Goal: Task Accomplishment & Management: Manage account settings

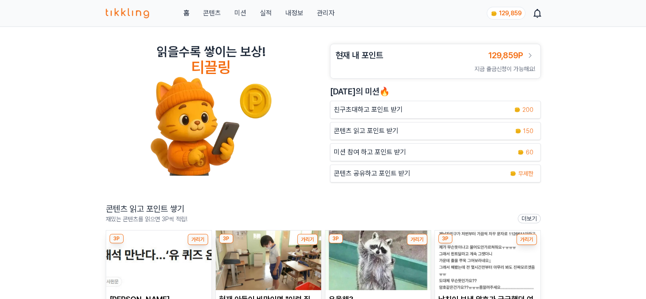
click at [329, 15] on link "관리자" at bounding box center [326, 13] width 18 height 10
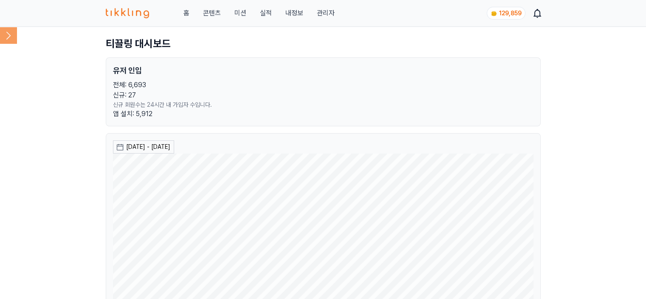
click at [14, 39] on icon at bounding box center [8, 35] width 17 height 17
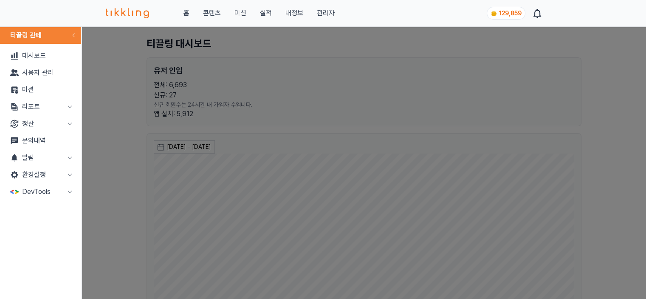
click at [51, 110] on button "리포트" at bounding box center [40, 106] width 74 height 17
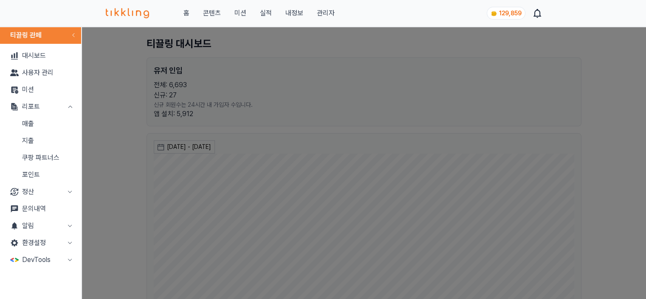
click at [34, 174] on link "포인트" at bounding box center [40, 174] width 74 height 17
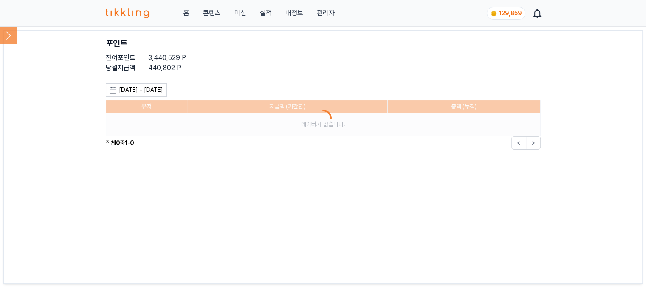
click at [11, 39] on icon at bounding box center [8, 35] width 17 height 17
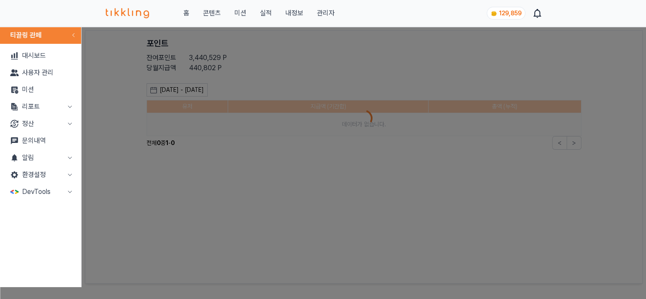
click at [27, 110] on button "리포트" at bounding box center [40, 106] width 74 height 17
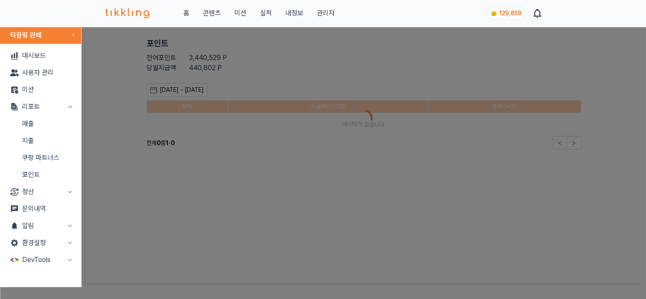
click at [29, 124] on link "매출" at bounding box center [40, 123] width 74 height 17
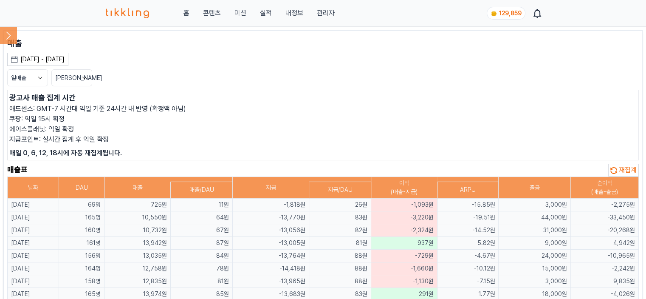
click at [8, 37] on icon at bounding box center [8, 35] width 17 height 17
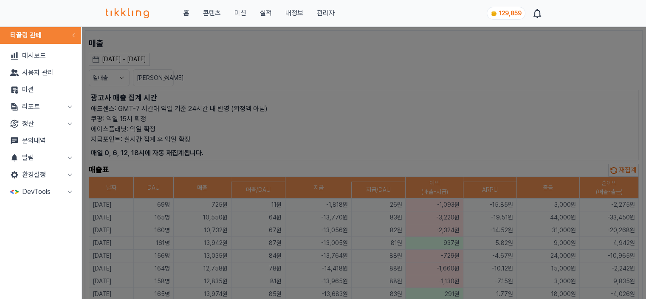
click at [27, 108] on button "리포트" at bounding box center [40, 106] width 74 height 17
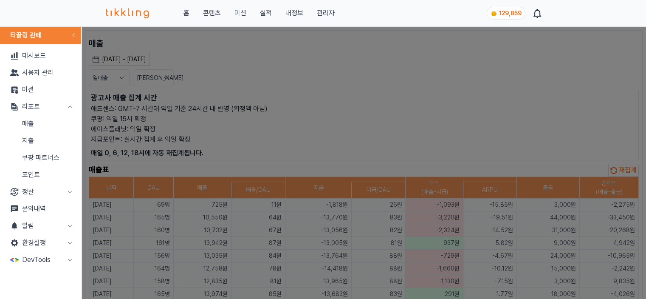
click at [27, 138] on link "지출" at bounding box center [40, 140] width 74 height 17
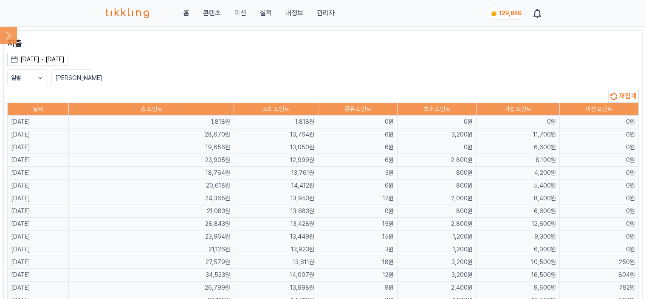
click at [242, 85] on div "일별 [PERSON_NAME]" at bounding box center [323, 77] width 632 height 17
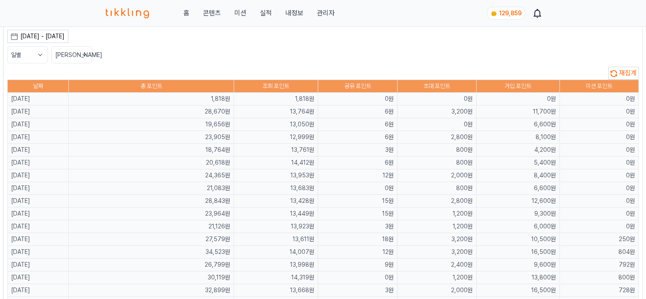
scroll to position [42, 0]
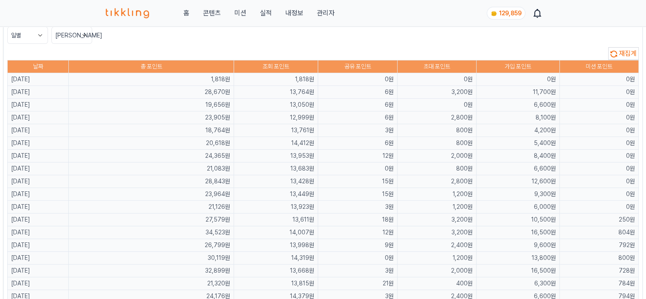
click at [238, 54] on div "재집계" at bounding box center [323, 53] width 632 height 13
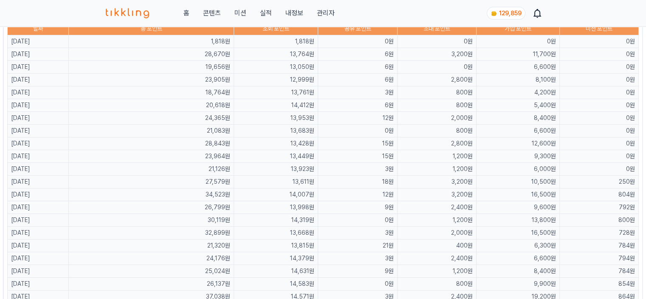
scroll to position [0, 0]
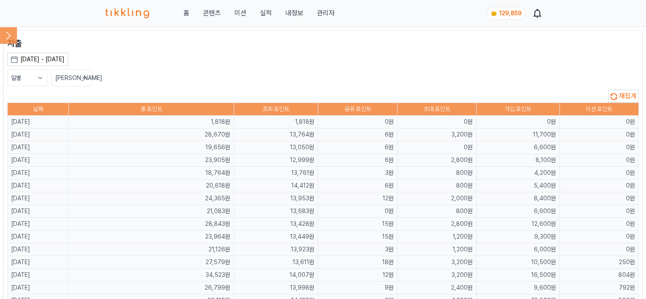
click at [617, 96] on icon at bounding box center [614, 96] width 7 height 7
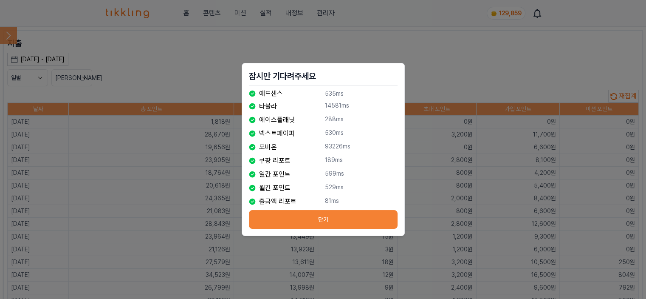
click at [316, 219] on button "닫기" at bounding box center [323, 219] width 149 height 19
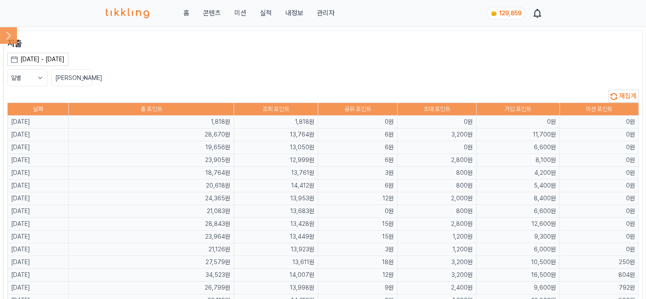
click at [10, 40] on icon at bounding box center [8, 35] width 17 height 17
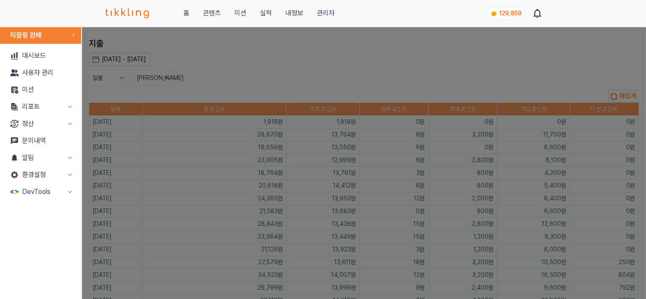
click at [29, 105] on button "리포트" at bounding box center [40, 106] width 74 height 17
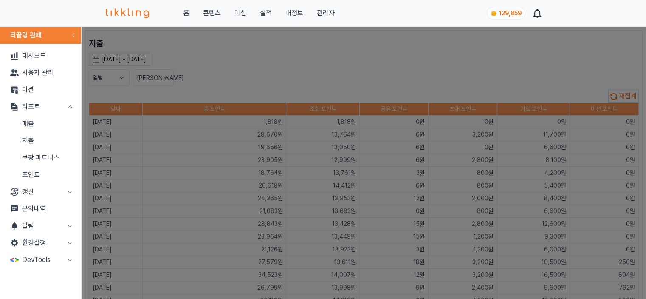
click at [32, 117] on link "매출" at bounding box center [40, 123] width 74 height 17
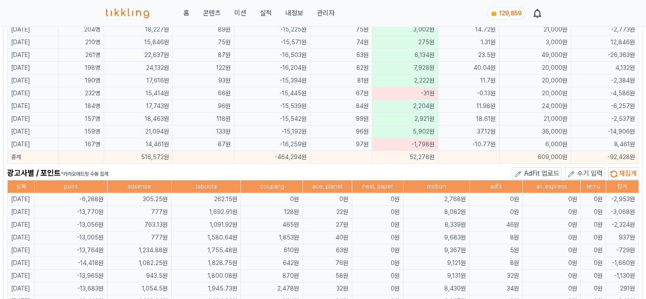
scroll to position [510, 0]
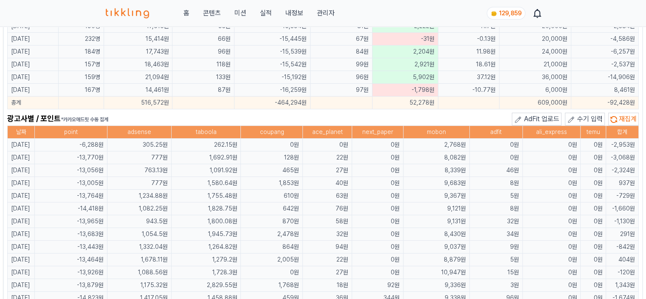
click at [590, 115] on span "수기 입력" at bounding box center [590, 119] width 25 height 8
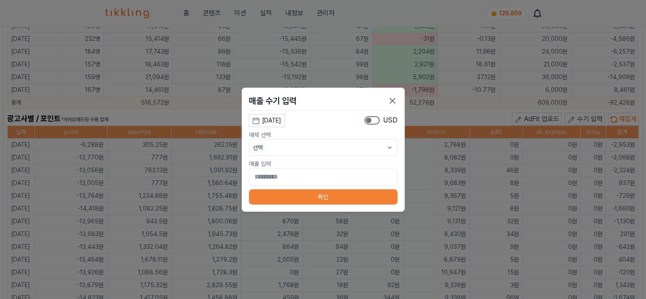
click at [281, 121] on div "[DATE]" at bounding box center [271, 120] width 19 height 9
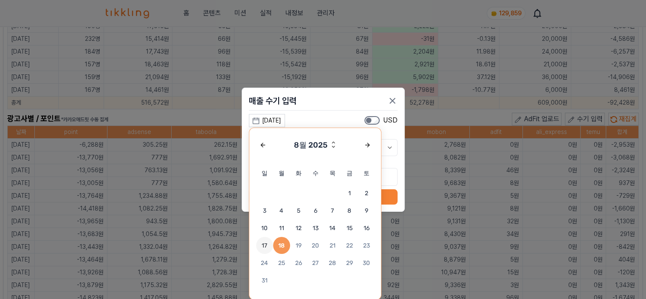
click at [270, 243] on span "17" at bounding box center [264, 245] width 17 height 17
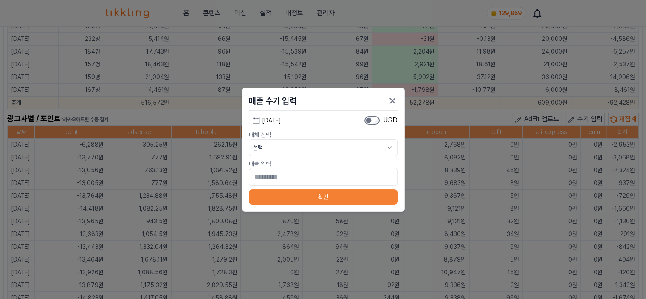
click at [375, 147] on button "선택" at bounding box center [323, 147] width 149 height 17
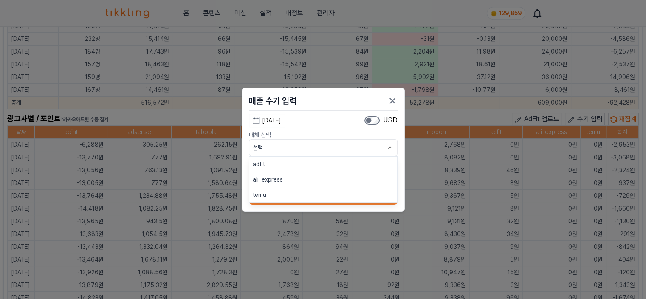
click at [358, 164] on button "adfit" at bounding box center [323, 163] width 148 height 15
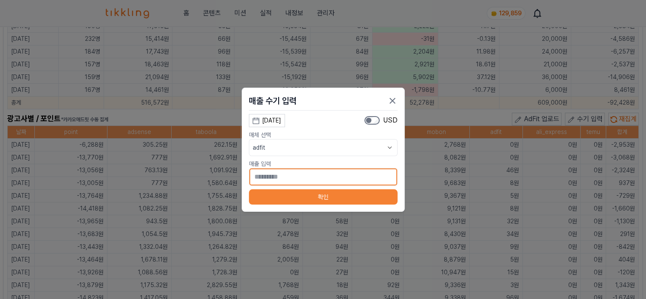
click at [349, 181] on input "*" at bounding box center [323, 177] width 149 height 18
type input "**"
click at [347, 193] on button "확인" at bounding box center [323, 196] width 149 height 15
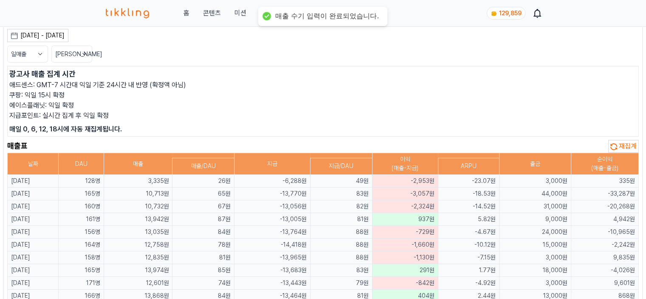
scroll to position [0, 0]
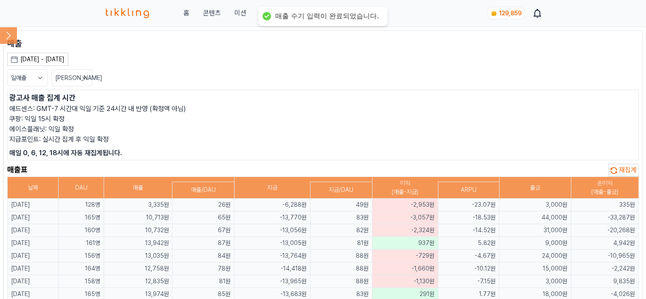
click at [343, 115] on p "쿠팡: 익일 15시 확정" at bounding box center [323, 119] width 628 height 10
drag, startPoint x: 238, startPoint y: 14, endPoint x: 255, endPoint y: 86, distance: 74.3
click at [327, 14] on link "관리자" at bounding box center [326, 13] width 18 height 10
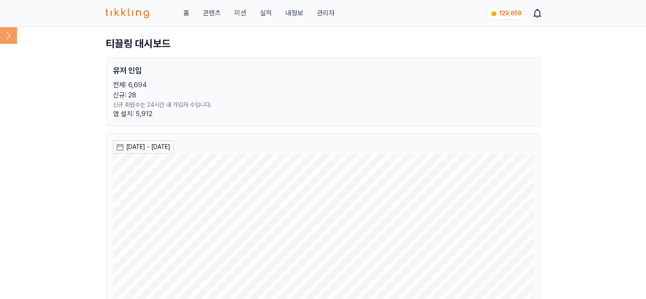
click at [11, 38] on icon at bounding box center [8, 35] width 17 height 17
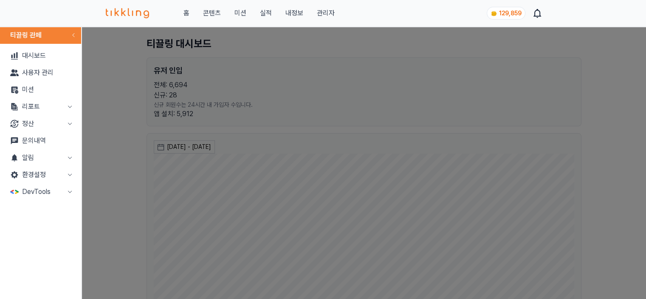
click at [40, 112] on button "리포트" at bounding box center [40, 106] width 74 height 17
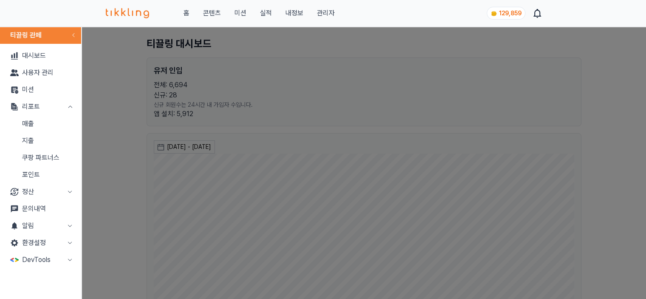
click at [39, 230] on button "알림" at bounding box center [40, 225] width 74 height 17
click at [40, 258] on link "발송" at bounding box center [40, 259] width 74 height 17
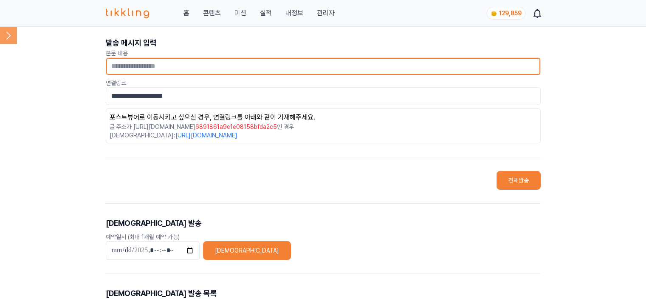
click at [221, 67] on input "text" at bounding box center [323, 66] width 435 height 18
type input "**********"
click at [221, 67] on input "**********" at bounding box center [323, 66] width 435 height 18
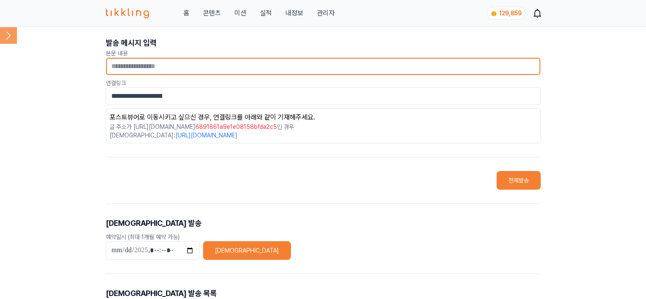
click at [213, 70] on input "text" at bounding box center [323, 66] width 435 height 18
paste input "**********"
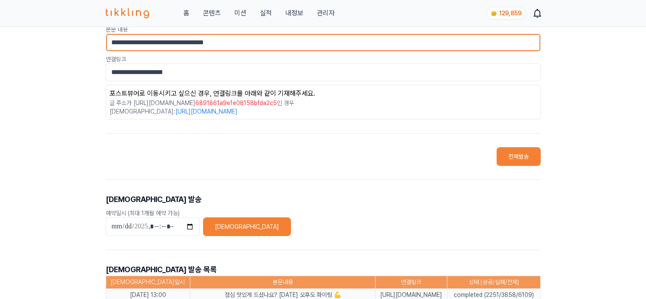
scroll to position [42, 0]
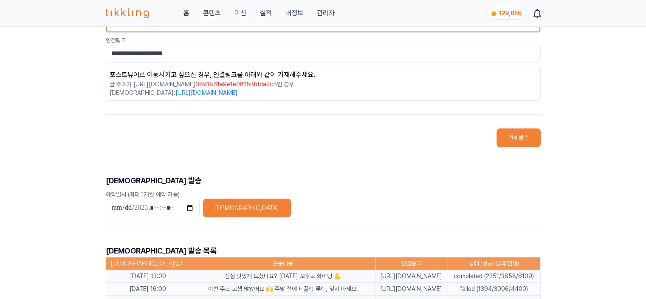
type input "**********"
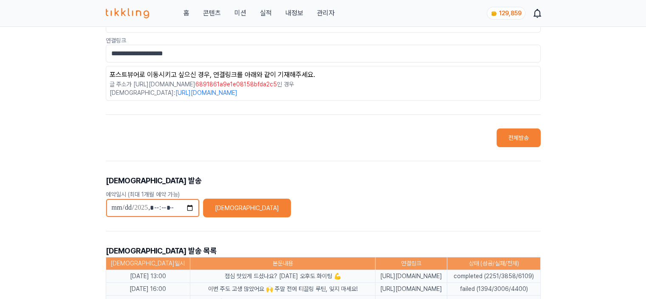
click at [173, 209] on input "datetime-local" at bounding box center [153, 207] width 94 height 19
click at [188, 210] on input "datetime-local" at bounding box center [153, 207] width 94 height 19
type input "**********"
click at [226, 212] on button "[DEMOGRAPHIC_DATA]" at bounding box center [247, 207] width 88 height 19
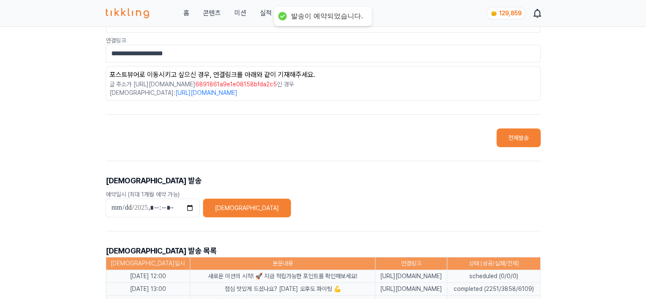
click at [260, 145] on div "전체발송" at bounding box center [323, 137] width 435 height 19
click at [215, 150] on div "**********" at bounding box center [323, 207] width 435 height 439
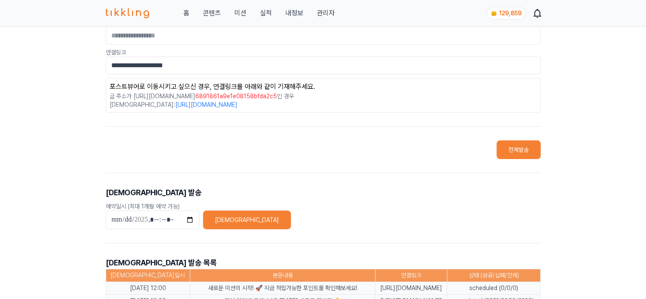
scroll to position [0, 0]
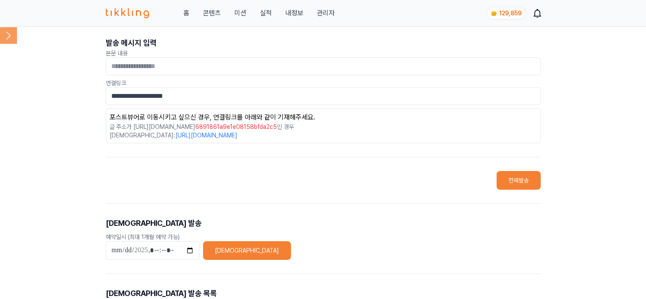
click at [6, 35] on icon at bounding box center [8, 35] width 17 height 17
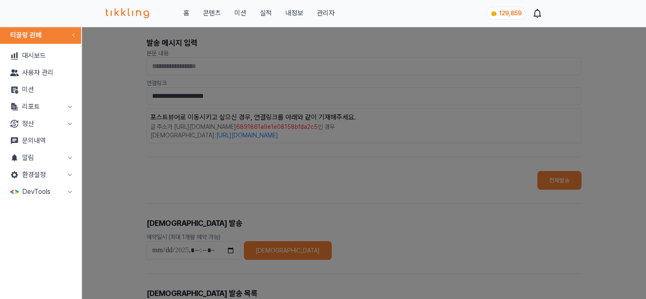
click at [41, 91] on link "미션" at bounding box center [40, 89] width 74 height 17
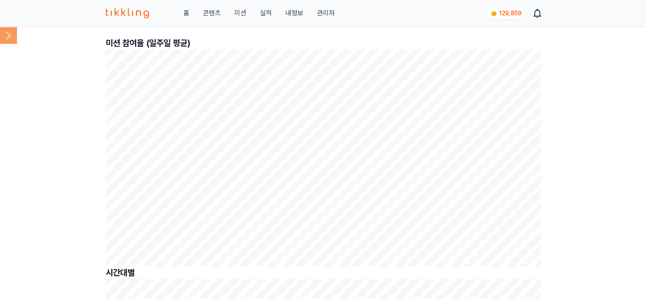
click at [10, 27] on icon at bounding box center [8, 35] width 17 height 17
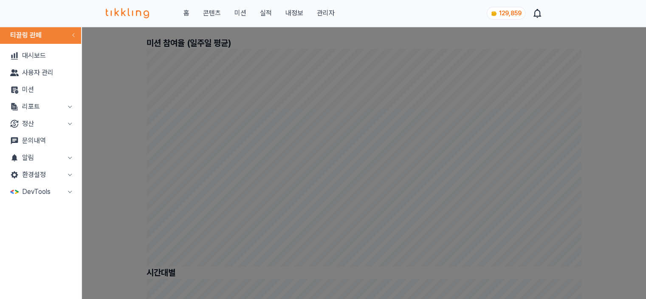
click at [26, 108] on button "리포트" at bounding box center [40, 106] width 74 height 17
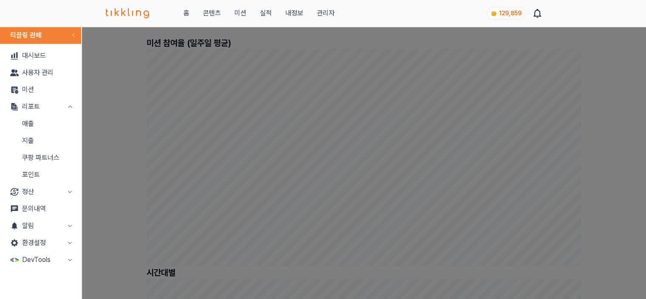
click at [31, 127] on link "매출" at bounding box center [40, 123] width 74 height 17
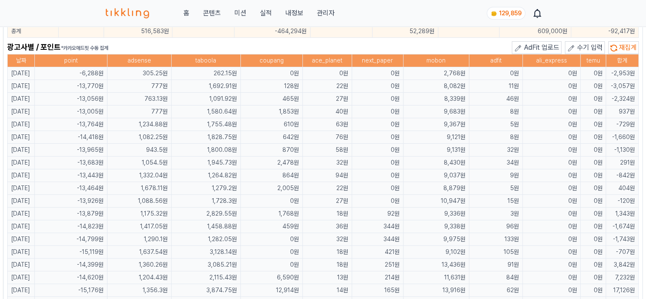
scroll to position [510, 0]
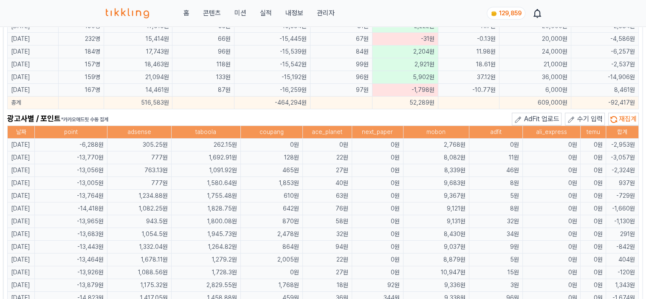
click at [79, 151] on td "-13,770원" at bounding box center [71, 157] width 73 height 13
drag, startPoint x: 63, startPoint y: 154, endPoint x: 517, endPoint y: 157, distance: 453.9
click at [517, 157] on tr "[DATE] -13,770원 777원 1,692.91원 128원 22원 0원 8,082원 11원 0원 0원 -3,057원" at bounding box center [323, 157] width 631 height 13
click at [324, 183] on td "40원" at bounding box center [327, 183] width 49 height 13
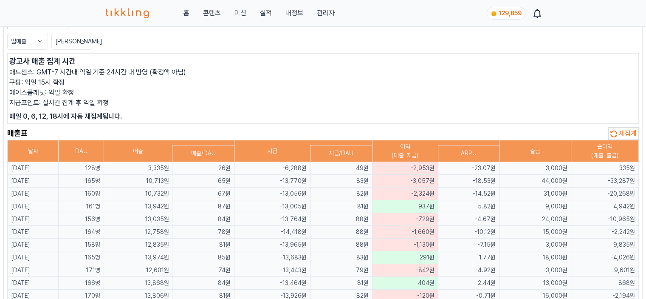
scroll to position [0, 0]
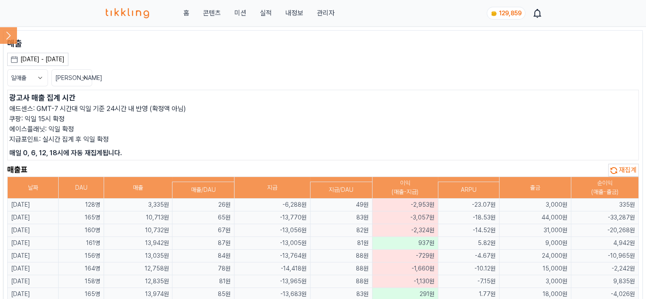
click at [630, 170] on span "재집계" at bounding box center [628, 170] width 18 height 8
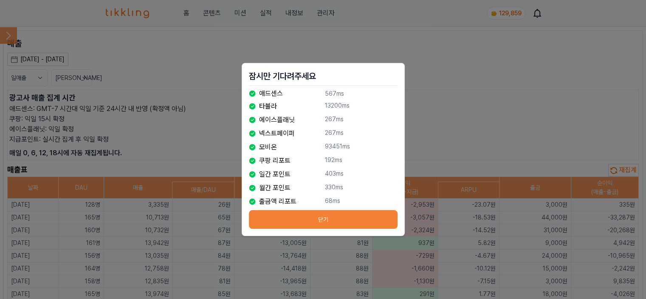
click at [340, 215] on button "닫기" at bounding box center [323, 219] width 149 height 19
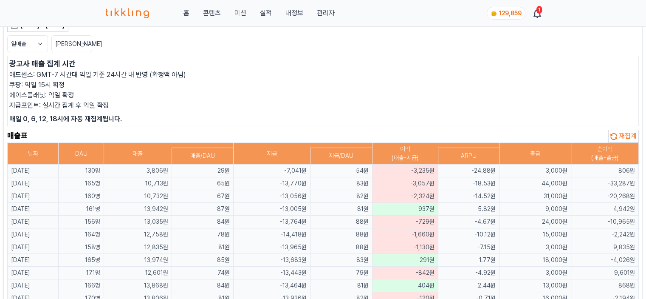
scroll to position [85, 0]
